Goal: Navigation & Orientation: Find specific page/section

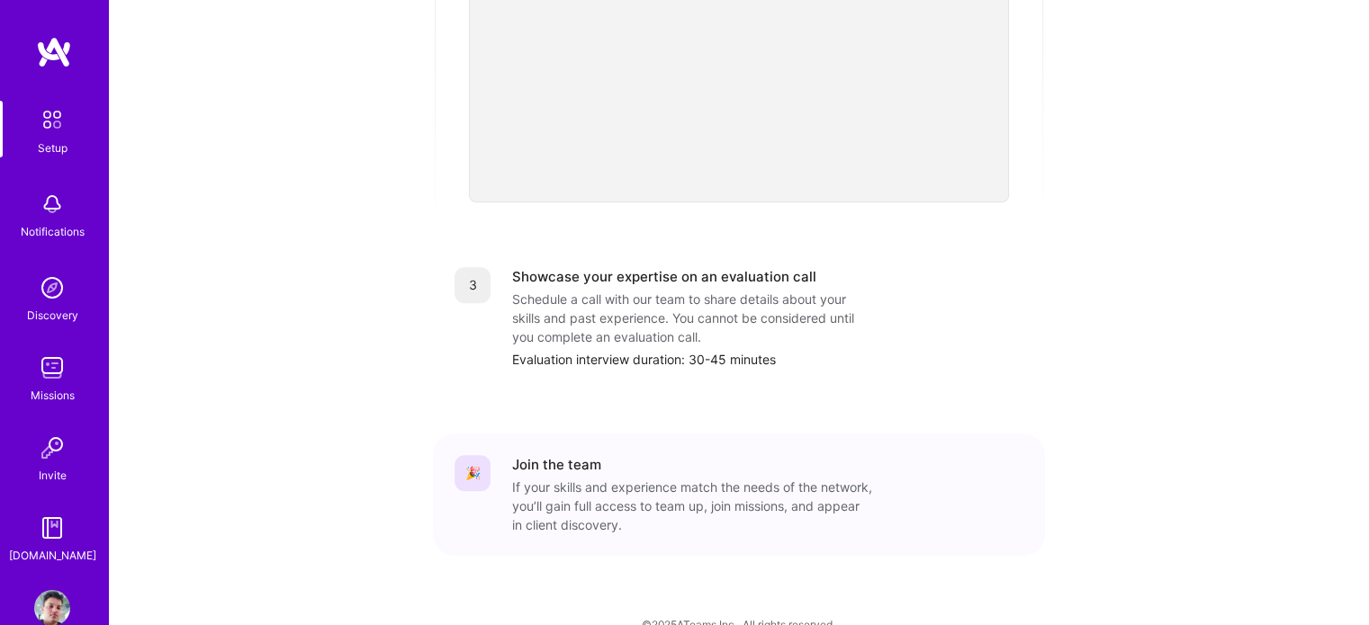
scroll to position [683, 0]
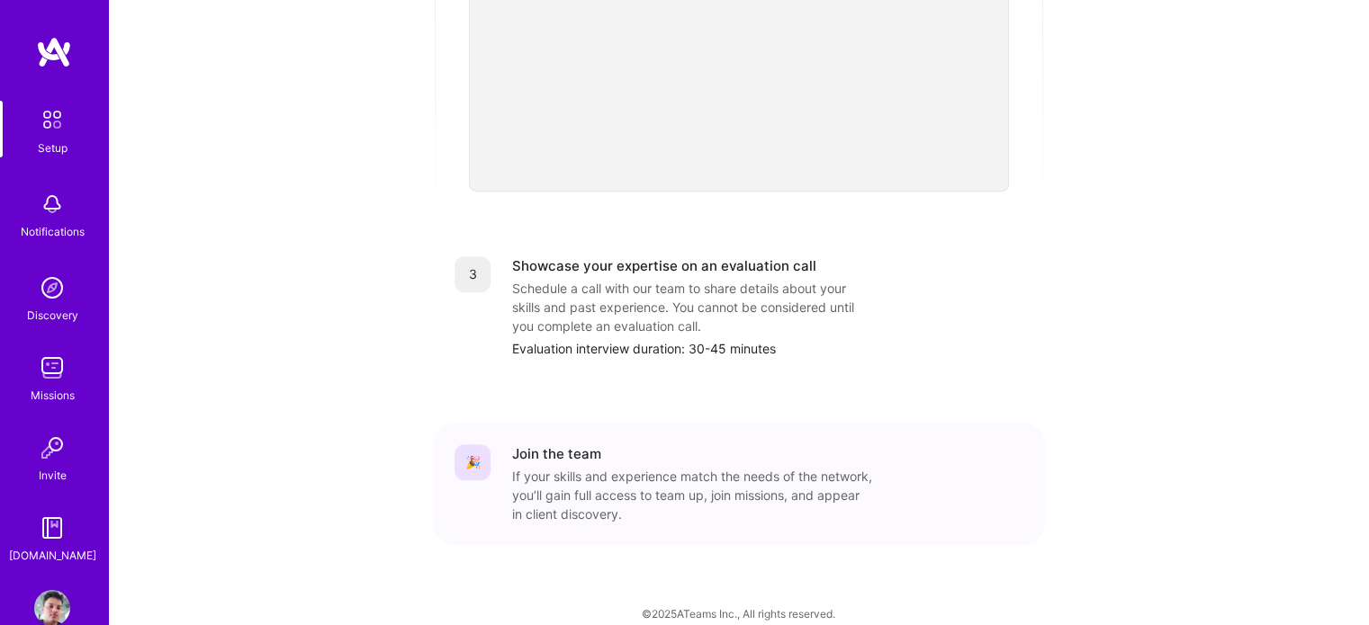
click at [40, 287] on img at bounding box center [52, 288] width 36 height 36
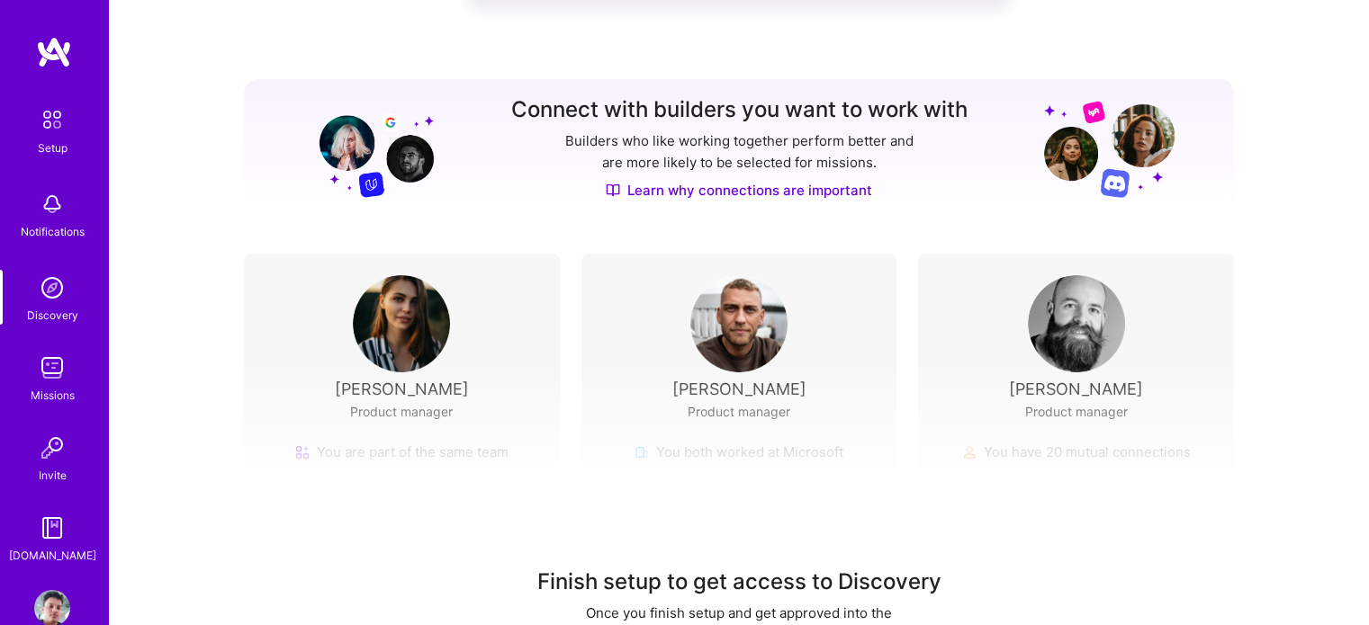
scroll to position [234, 0]
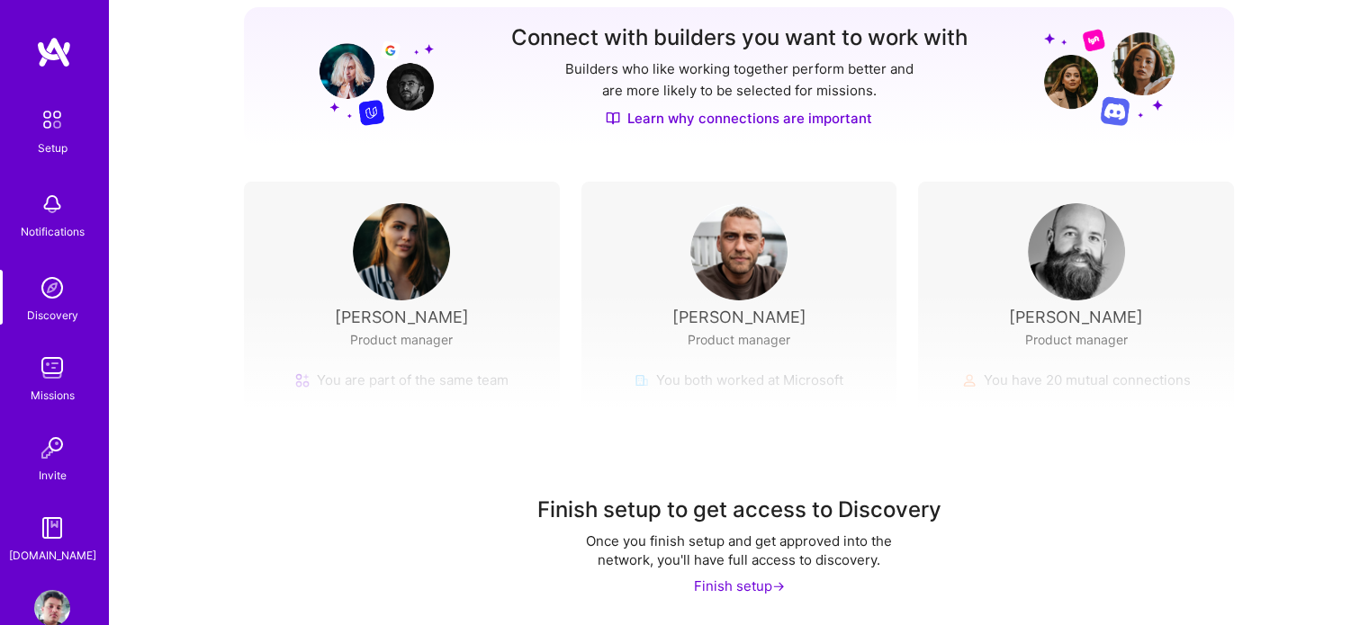
click at [418, 284] on img at bounding box center [401, 251] width 97 height 97
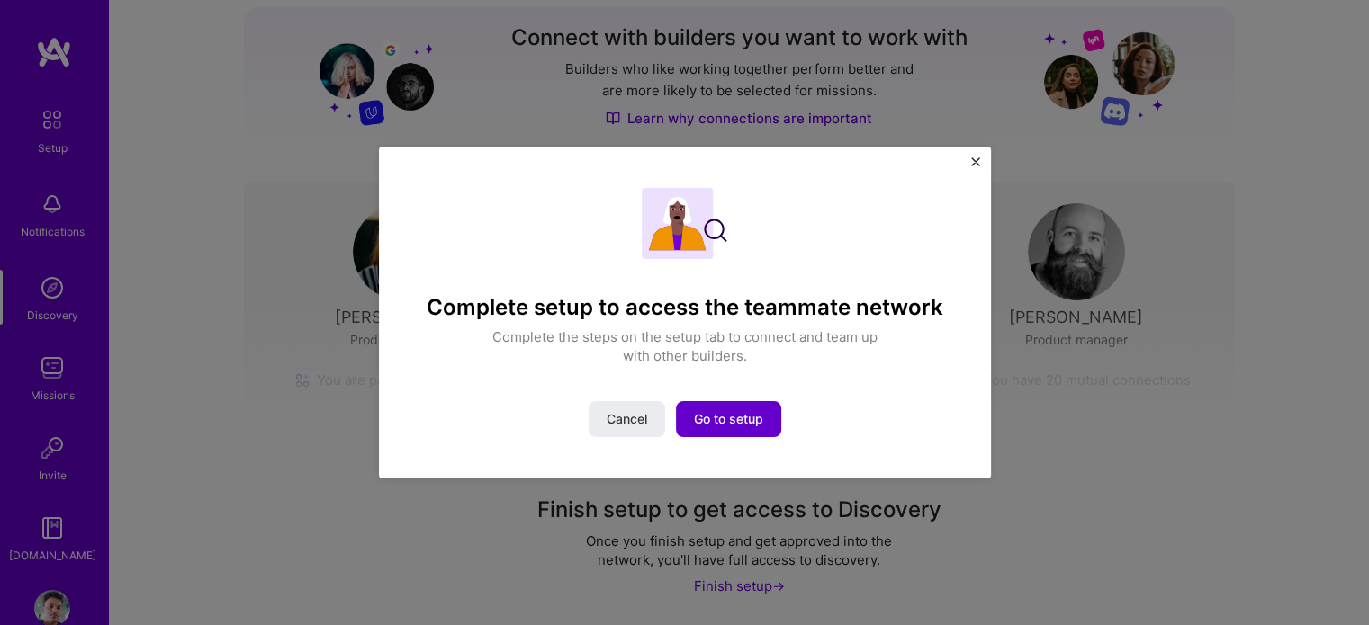
click at [738, 417] on span "Go to setup" at bounding box center [728, 419] width 69 height 18
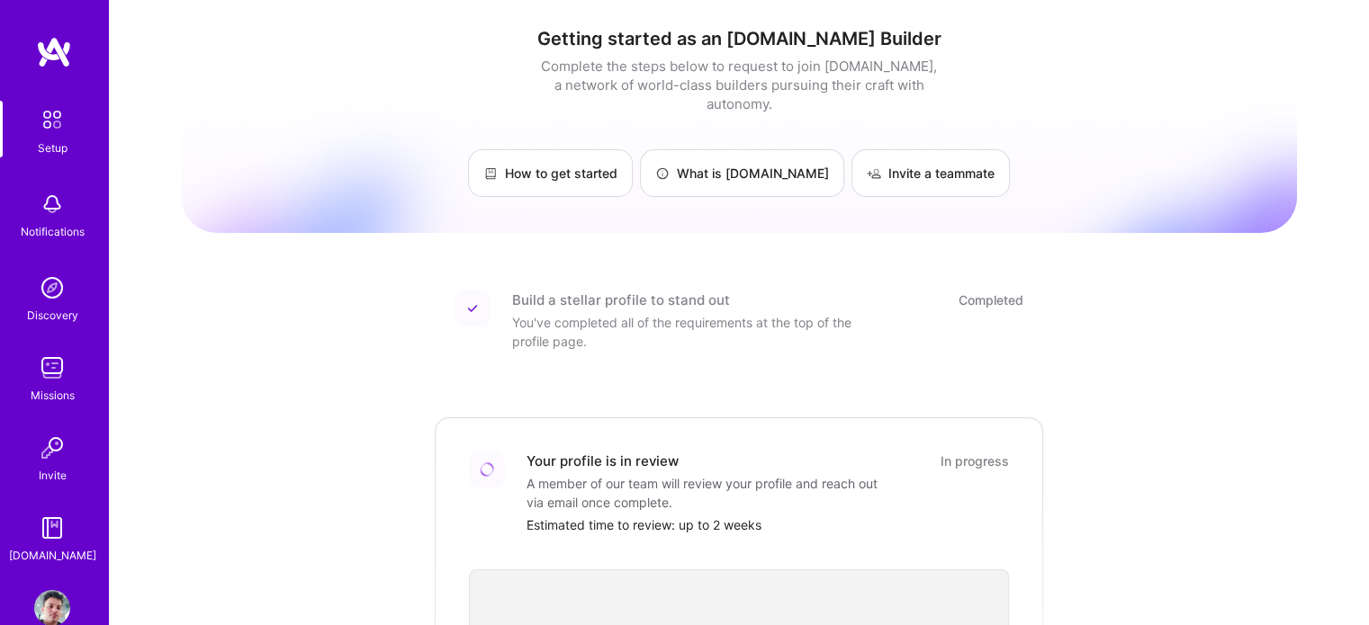
click at [33, 394] on div "Missions" at bounding box center [53, 395] width 44 height 19
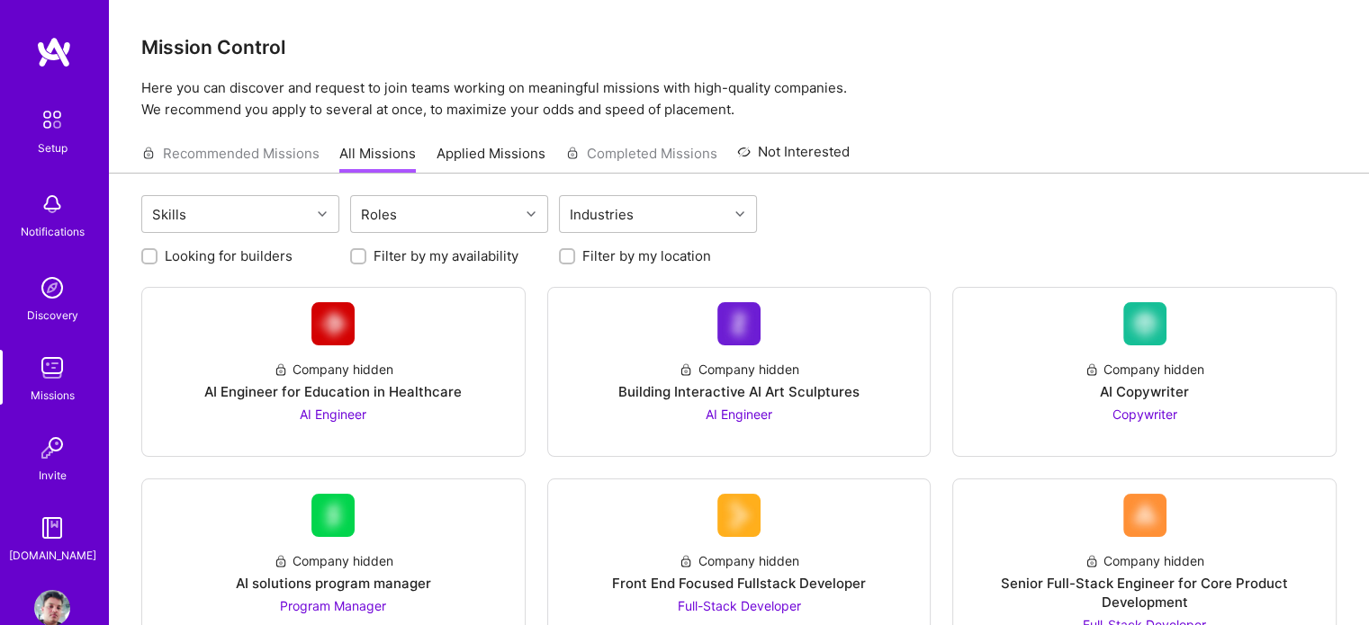
click at [220, 148] on div "Recommended Missions All Missions Applied Missions Completed Missions Not Inter…" at bounding box center [495, 153] width 708 height 39
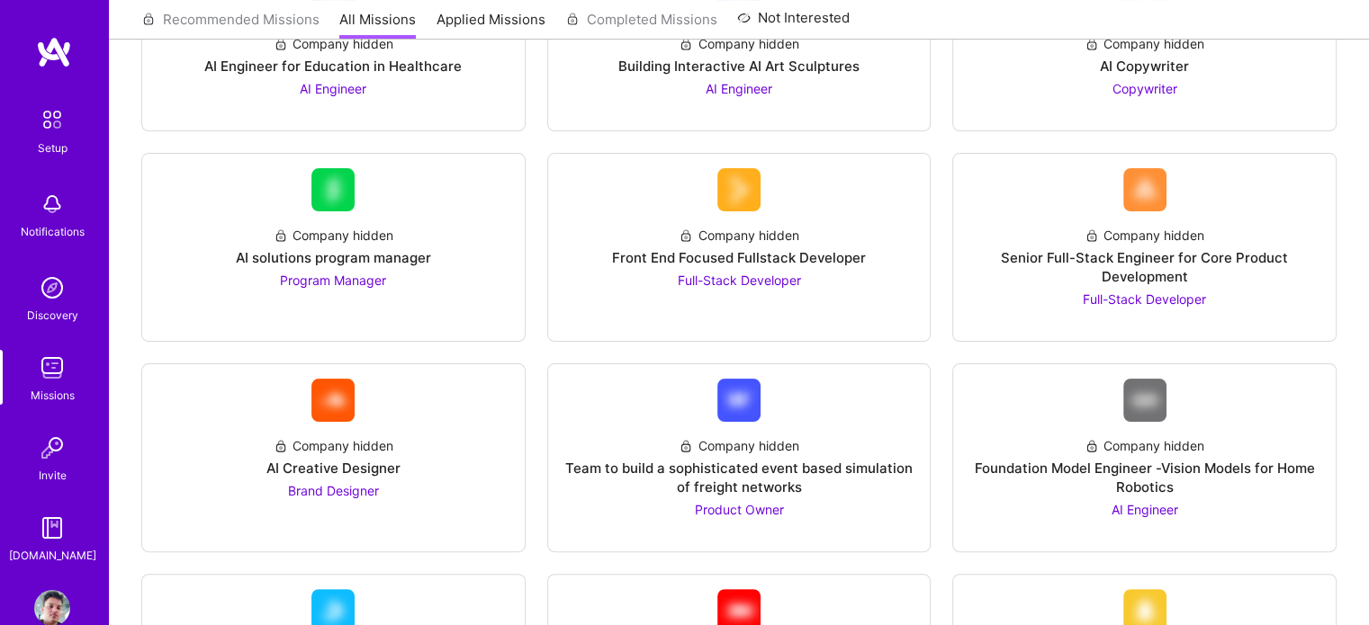
scroll to position [335, 0]
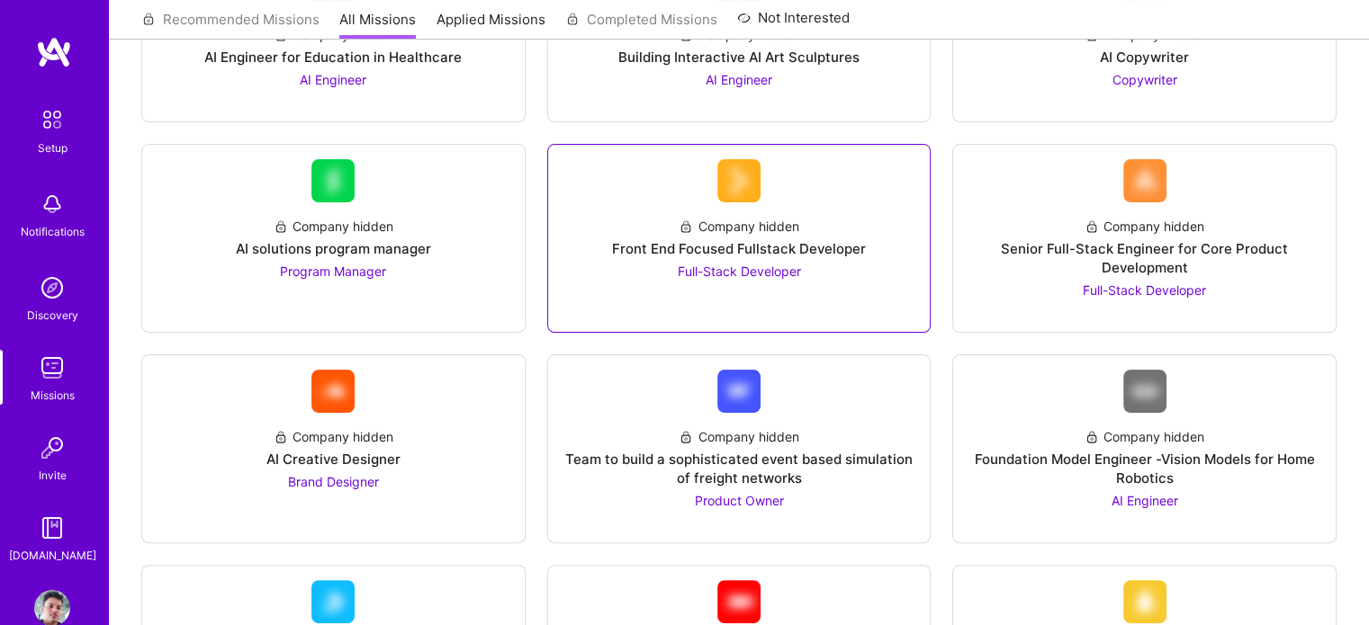
click at [763, 273] on span "Full-Stack Developer" at bounding box center [738, 271] width 123 height 15
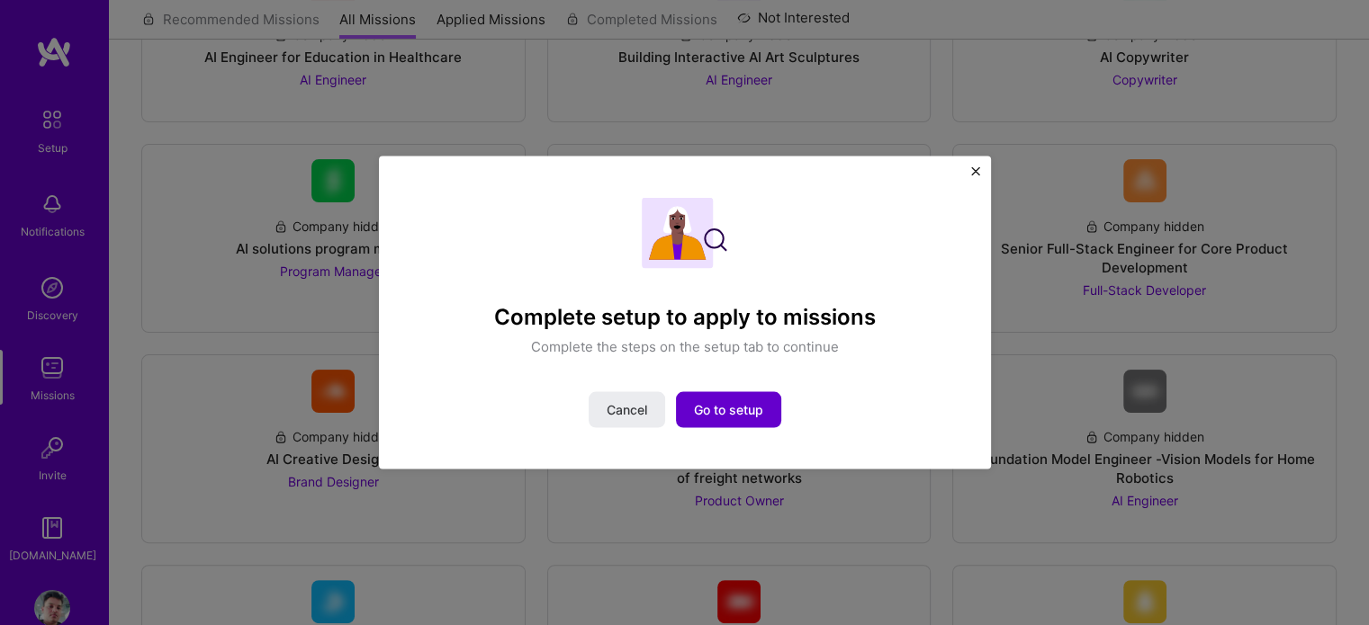
click at [745, 402] on span "Go to setup" at bounding box center [728, 410] width 69 height 18
